Goal: Information Seeking & Learning: Learn about a topic

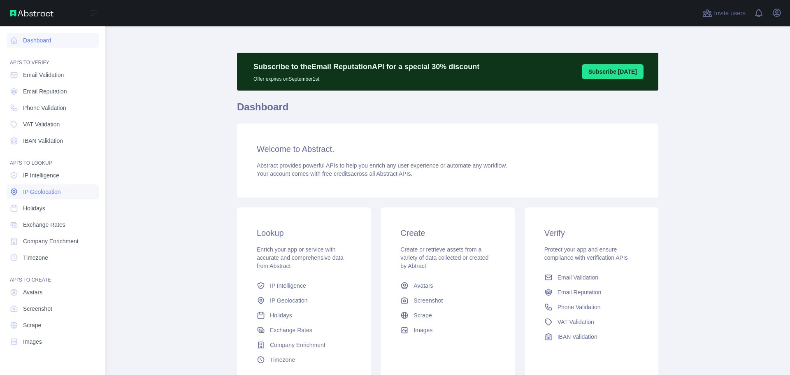
click at [19, 192] on link "IP Geolocation" at bounding box center [53, 191] width 92 height 15
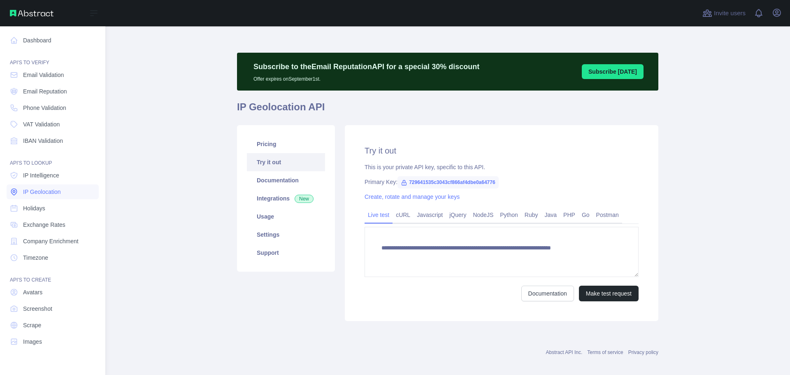
type textarea "**********"
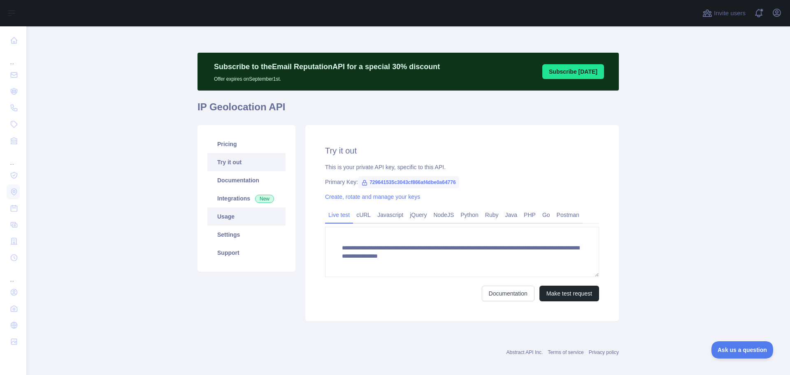
click at [262, 222] on link "Usage" at bounding box center [246, 216] width 78 height 18
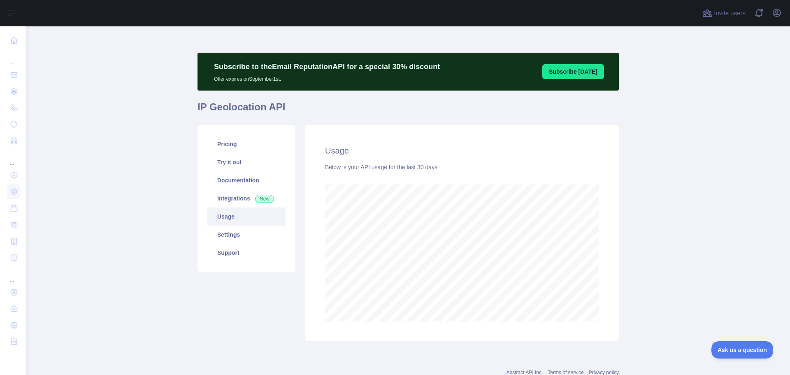
scroll to position [349, 758]
click at [240, 147] on link "Pricing" at bounding box center [246, 144] width 78 height 18
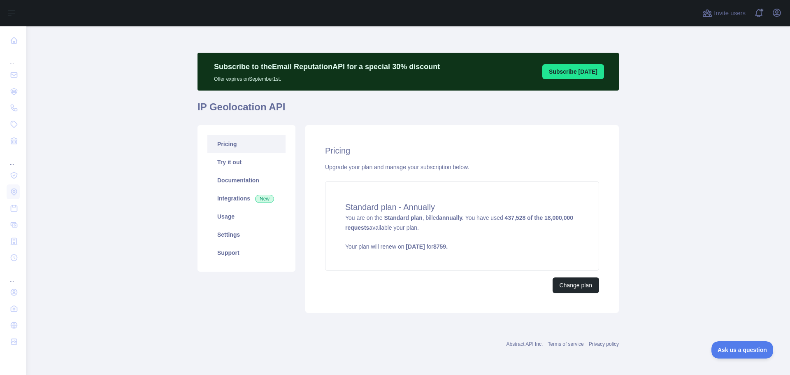
click at [450, 295] on div "Pricing Upgrade your plan and manage your subscription below. Standard plan - A…" at bounding box center [462, 219] width 314 height 188
click at [215, 220] on link "Usage" at bounding box center [246, 216] width 78 height 18
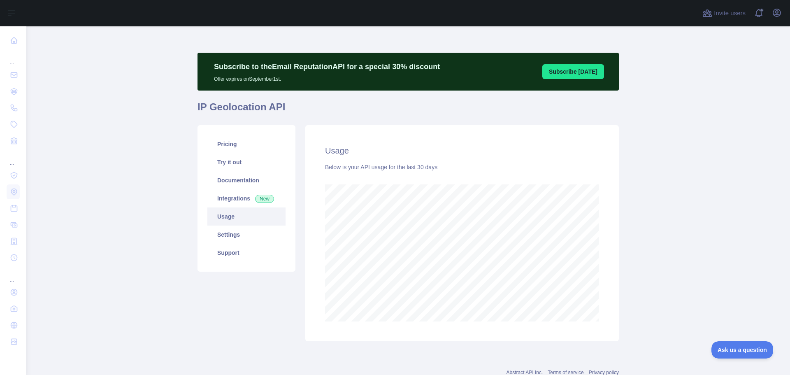
scroll to position [349, 758]
click at [657, 153] on main "Subscribe to the Email Reputation API for a special 30 % discount Offer expires…" at bounding box center [408, 200] width 764 height 349
click at [718, 266] on main "Subscribe to the Email Reputation API for a special 30 % discount Offer expires…" at bounding box center [408, 200] width 764 height 349
click at [599, 313] on div "Usage Below is your API usage for the last 30 days" at bounding box center [462, 233] width 314 height 216
